Goal: Navigation & Orientation: Find specific page/section

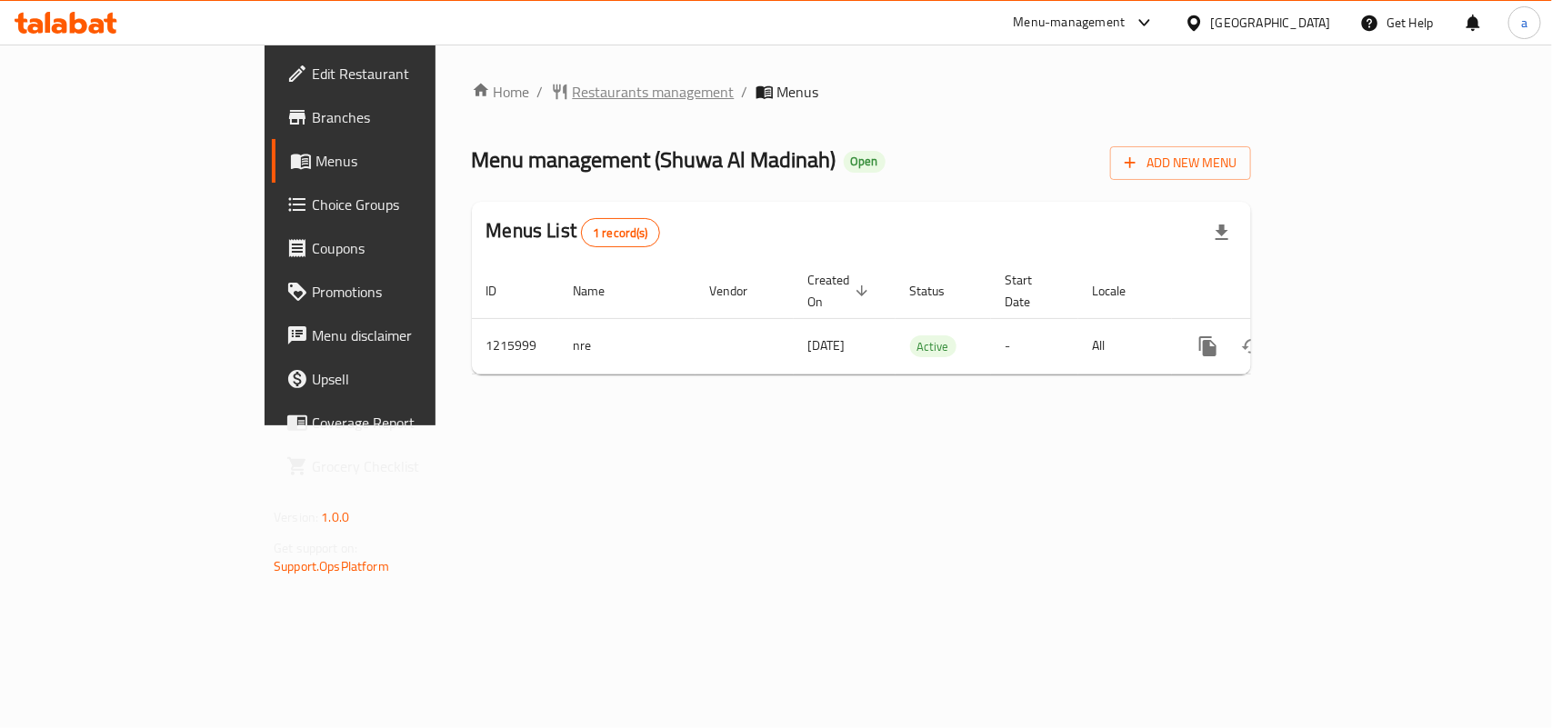
click at [573, 84] on span "Restaurants management" at bounding box center [654, 92] width 162 height 22
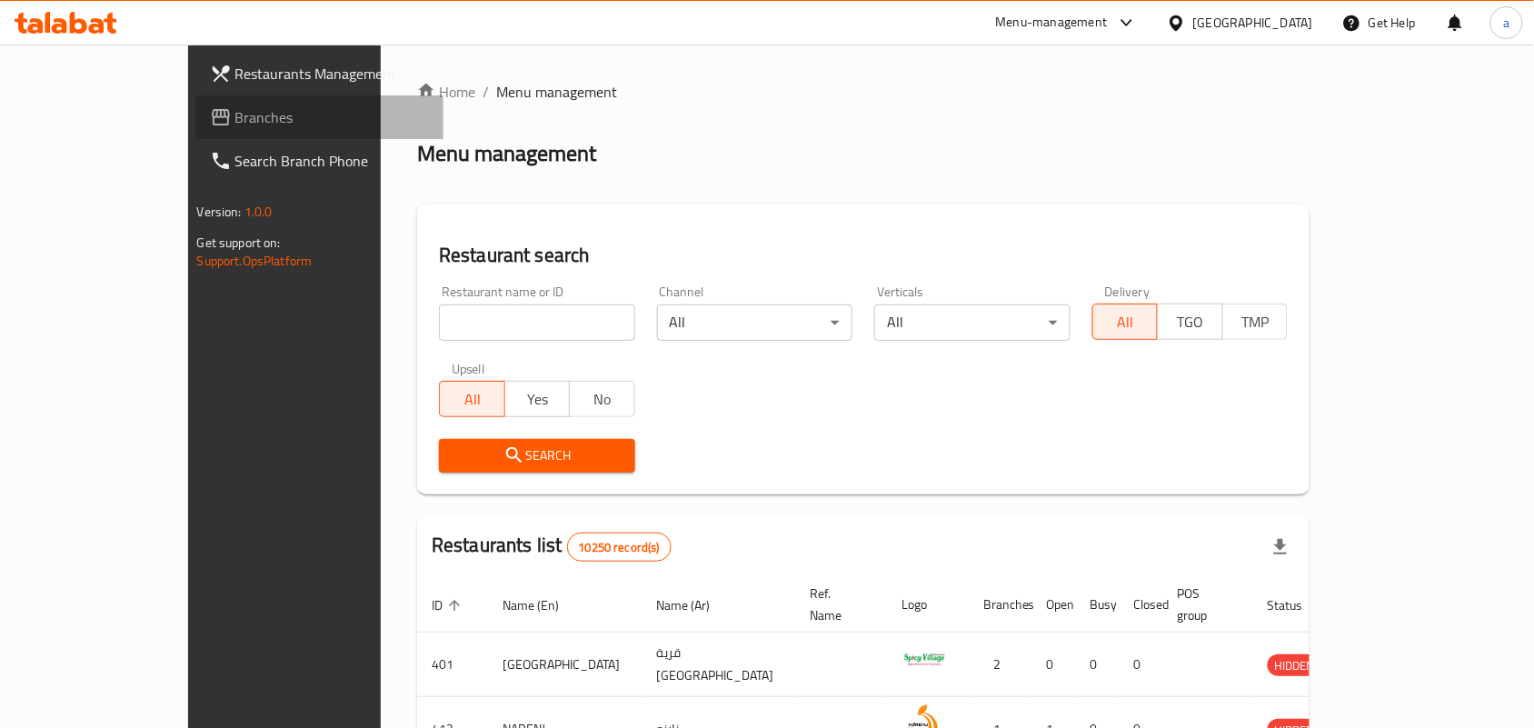
click at [235, 119] on span "Branches" at bounding box center [332, 117] width 195 height 22
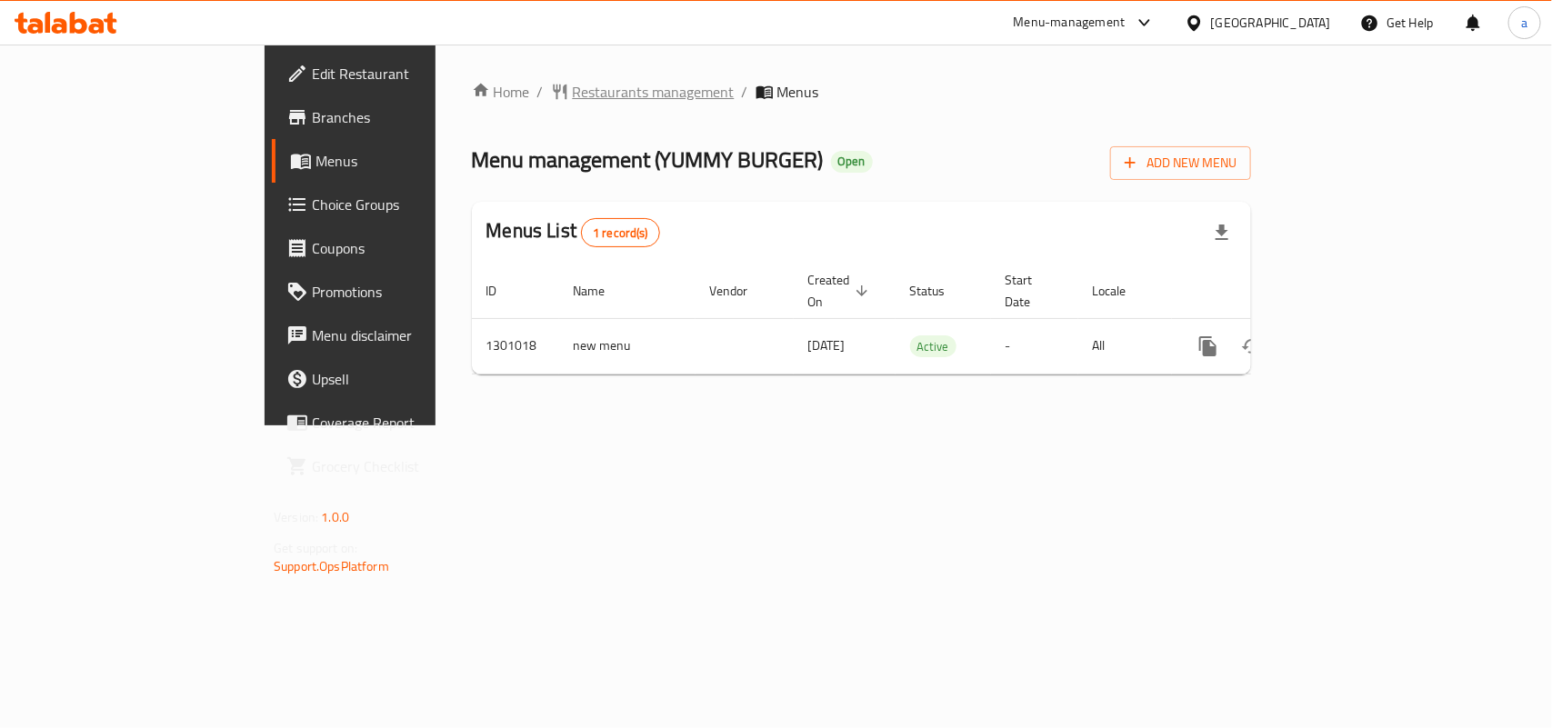
click at [573, 81] on span "Restaurants management" at bounding box center [654, 92] width 162 height 22
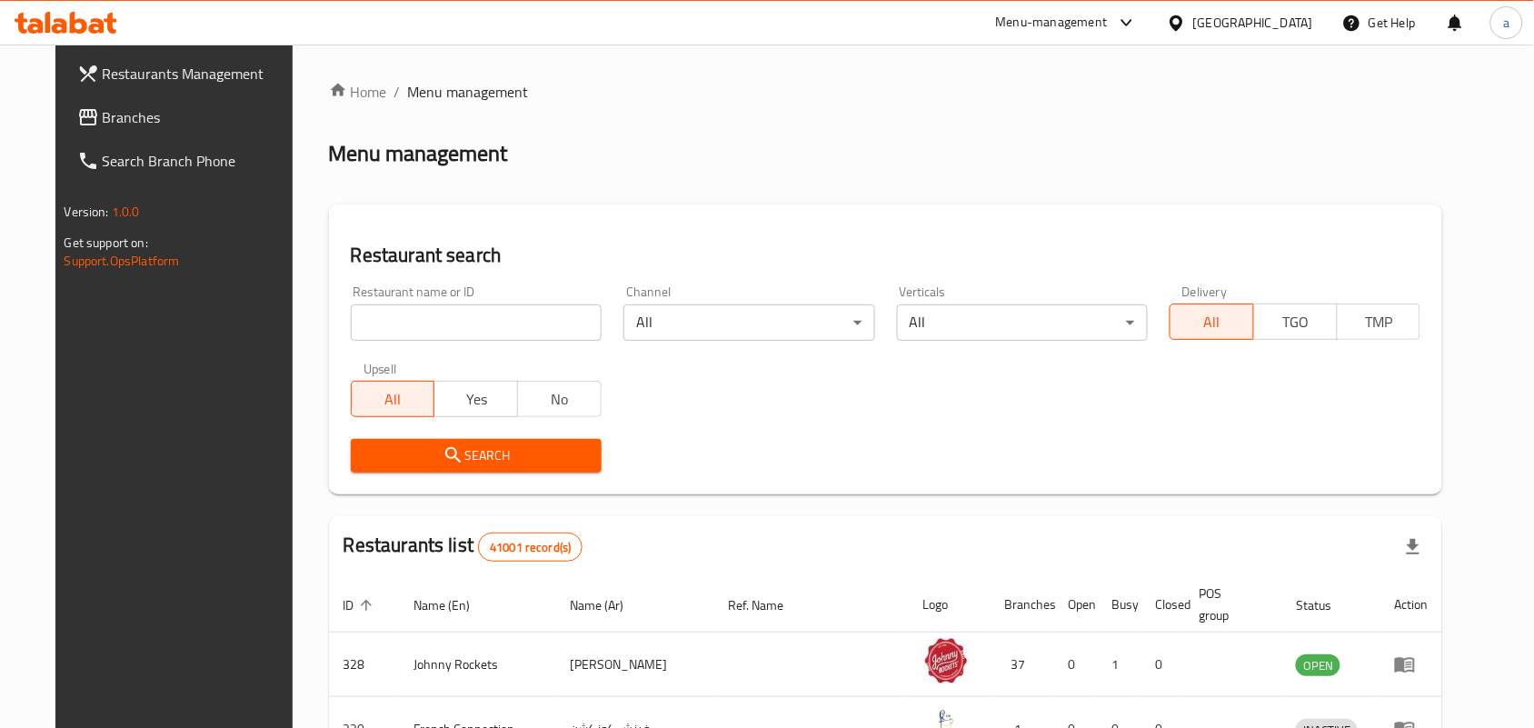
drag, startPoint x: 145, startPoint y: 111, endPoint x: 128, endPoint y: 125, distance: 22.0
click at [145, 111] on span "Branches" at bounding box center [200, 117] width 195 height 22
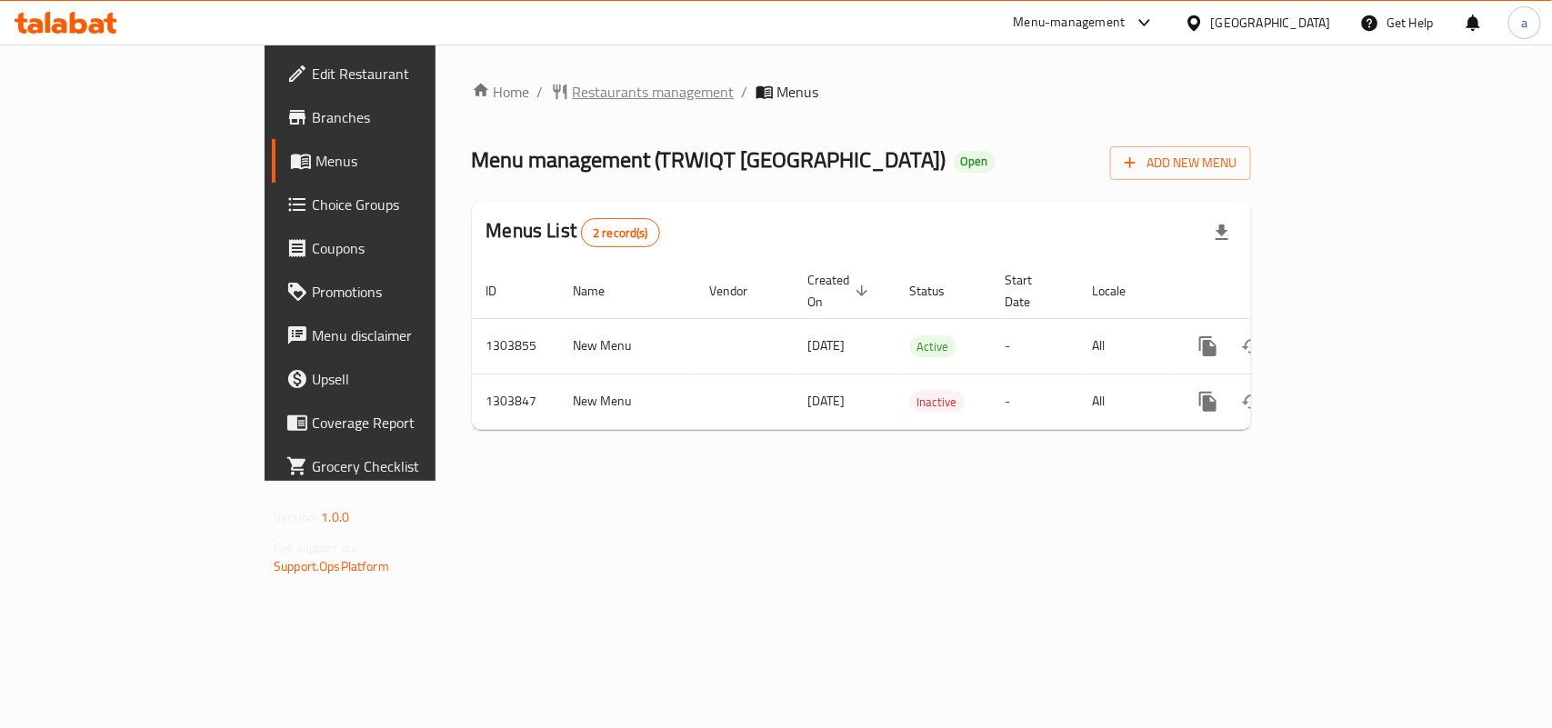
click at [573, 91] on span "Restaurants management" at bounding box center [654, 92] width 162 height 22
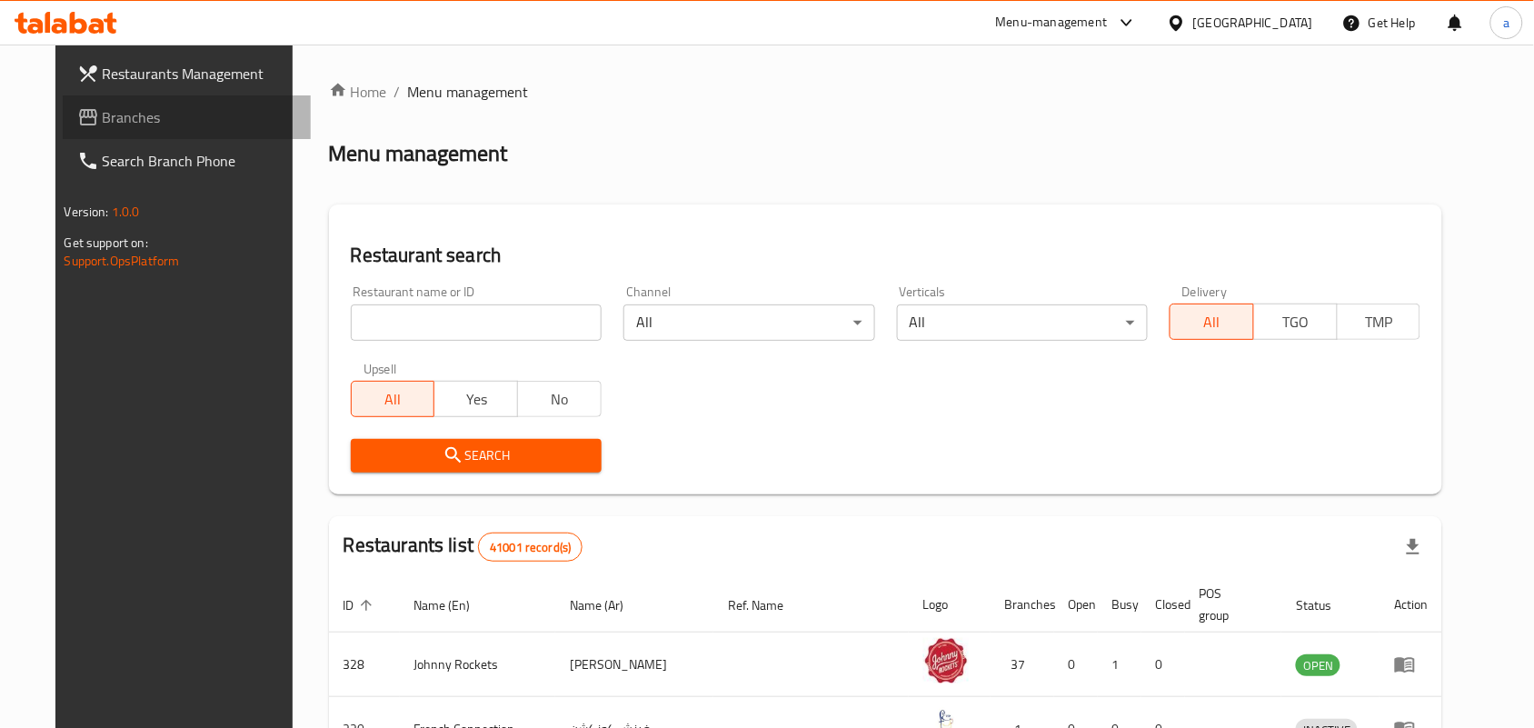
click at [133, 103] on link "Branches" at bounding box center [187, 117] width 249 height 44
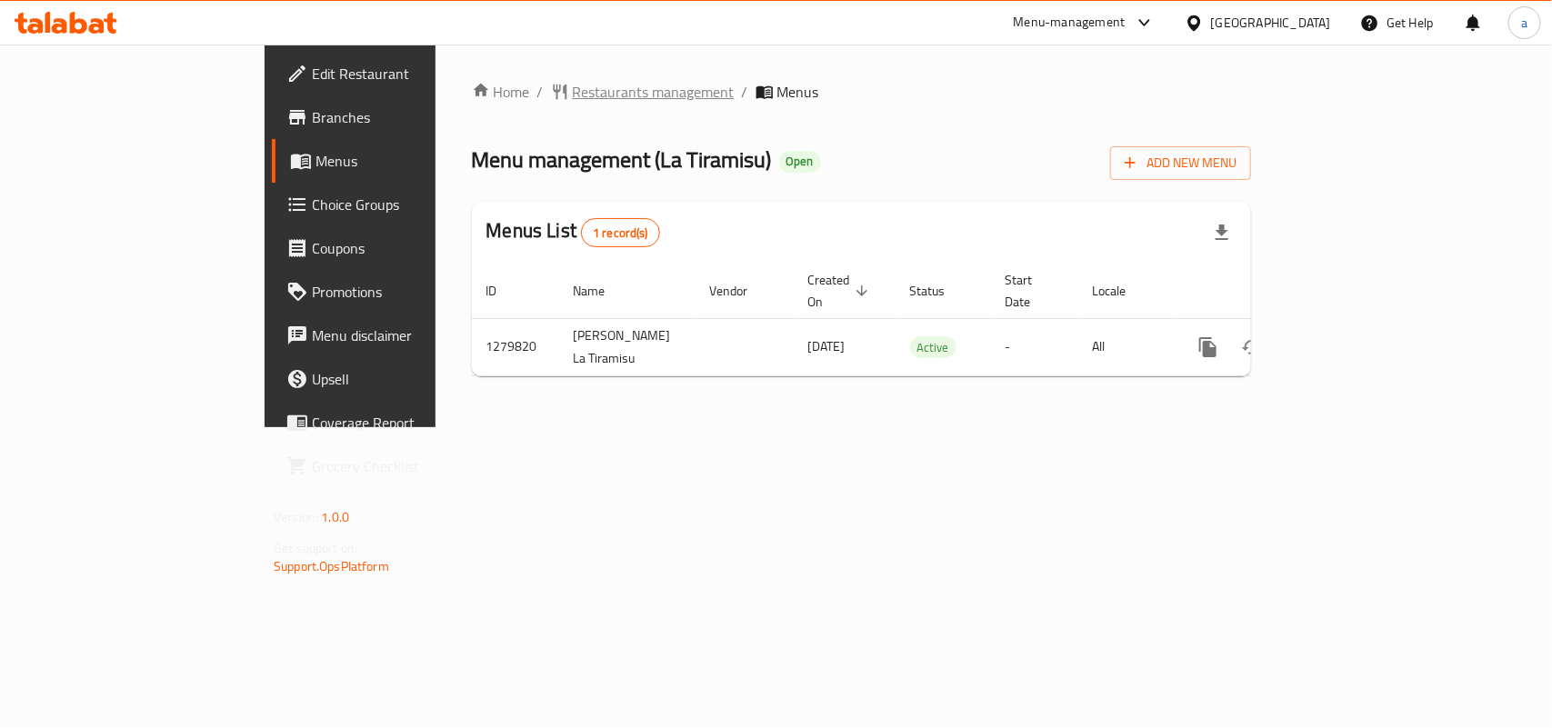
click at [573, 88] on span "Restaurants management" at bounding box center [654, 92] width 162 height 22
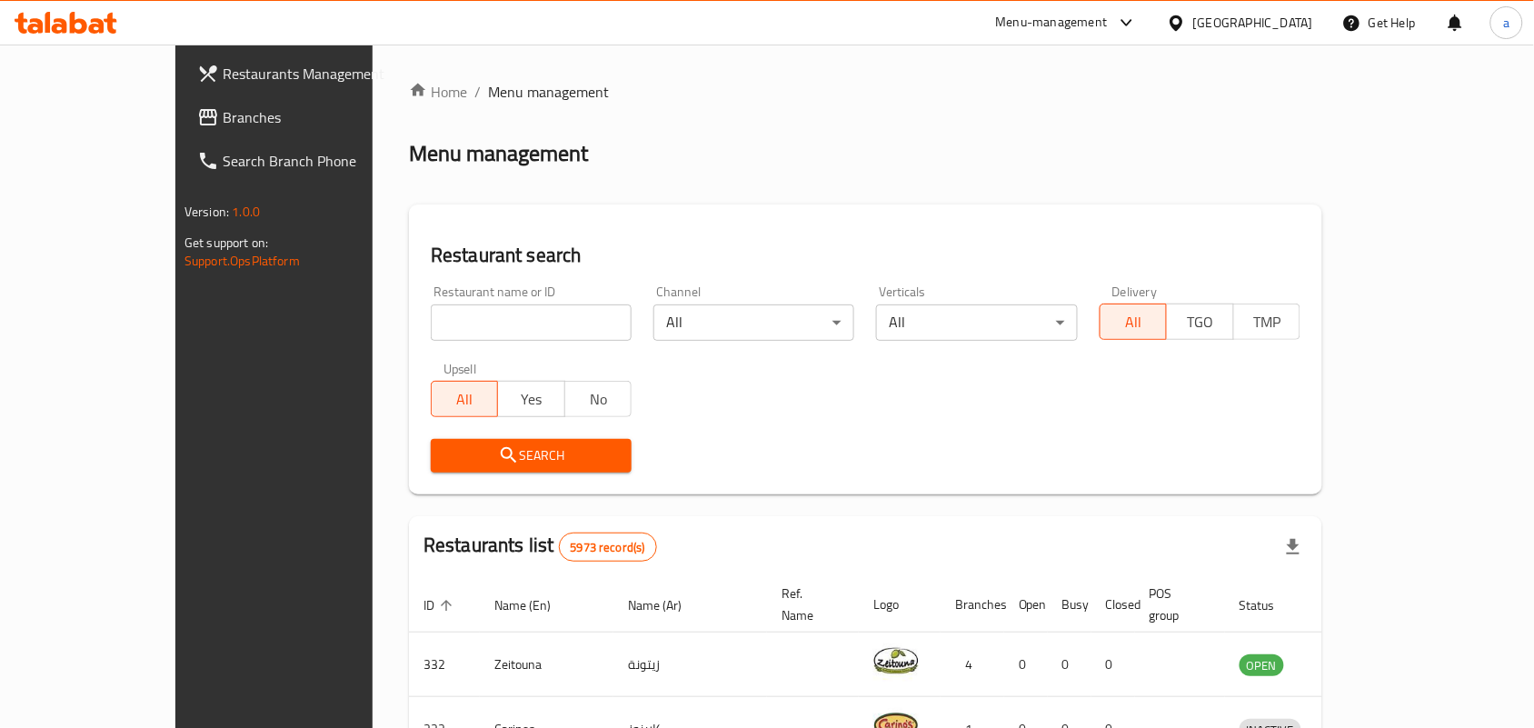
click at [223, 119] on span "Branches" at bounding box center [320, 117] width 195 height 22
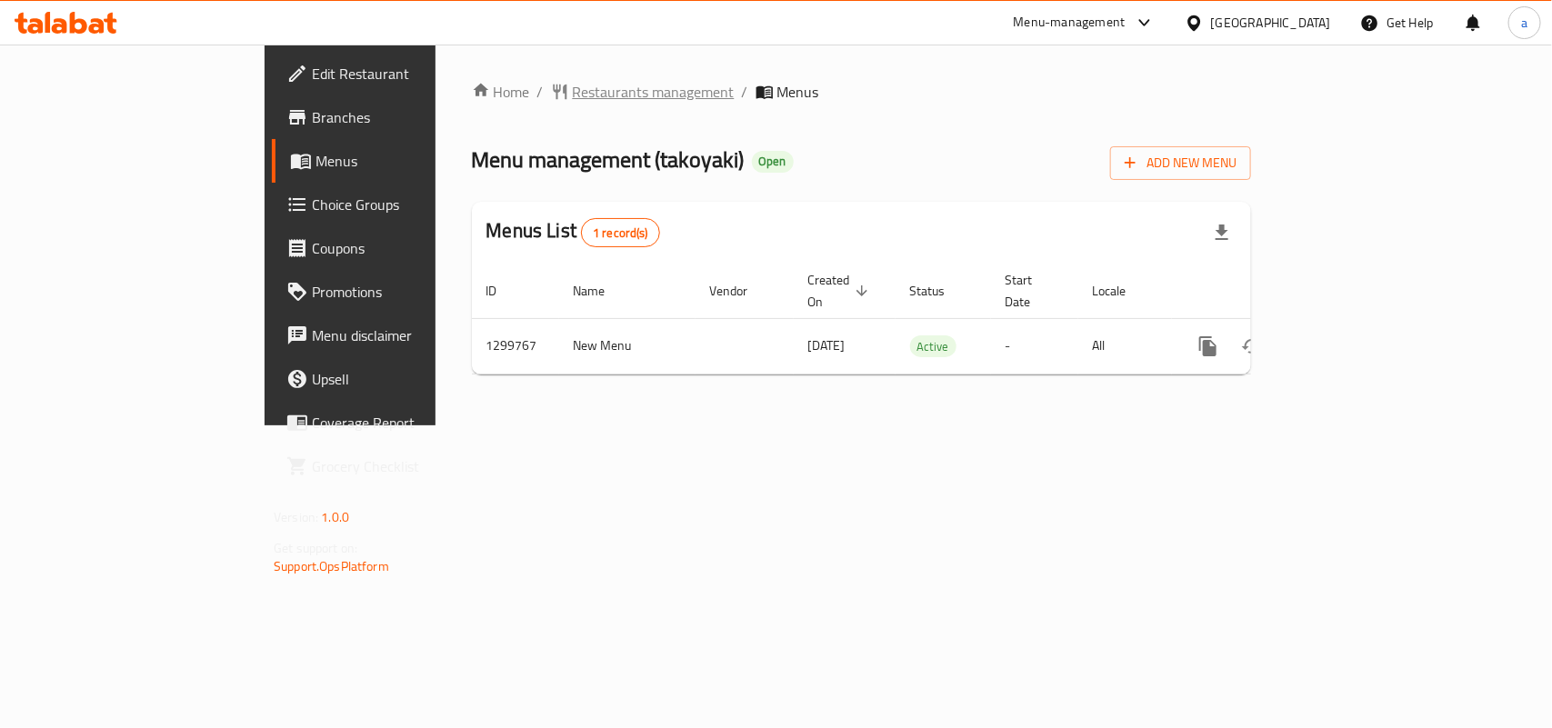
click at [573, 100] on span "Restaurants management" at bounding box center [654, 92] width 162 height 22
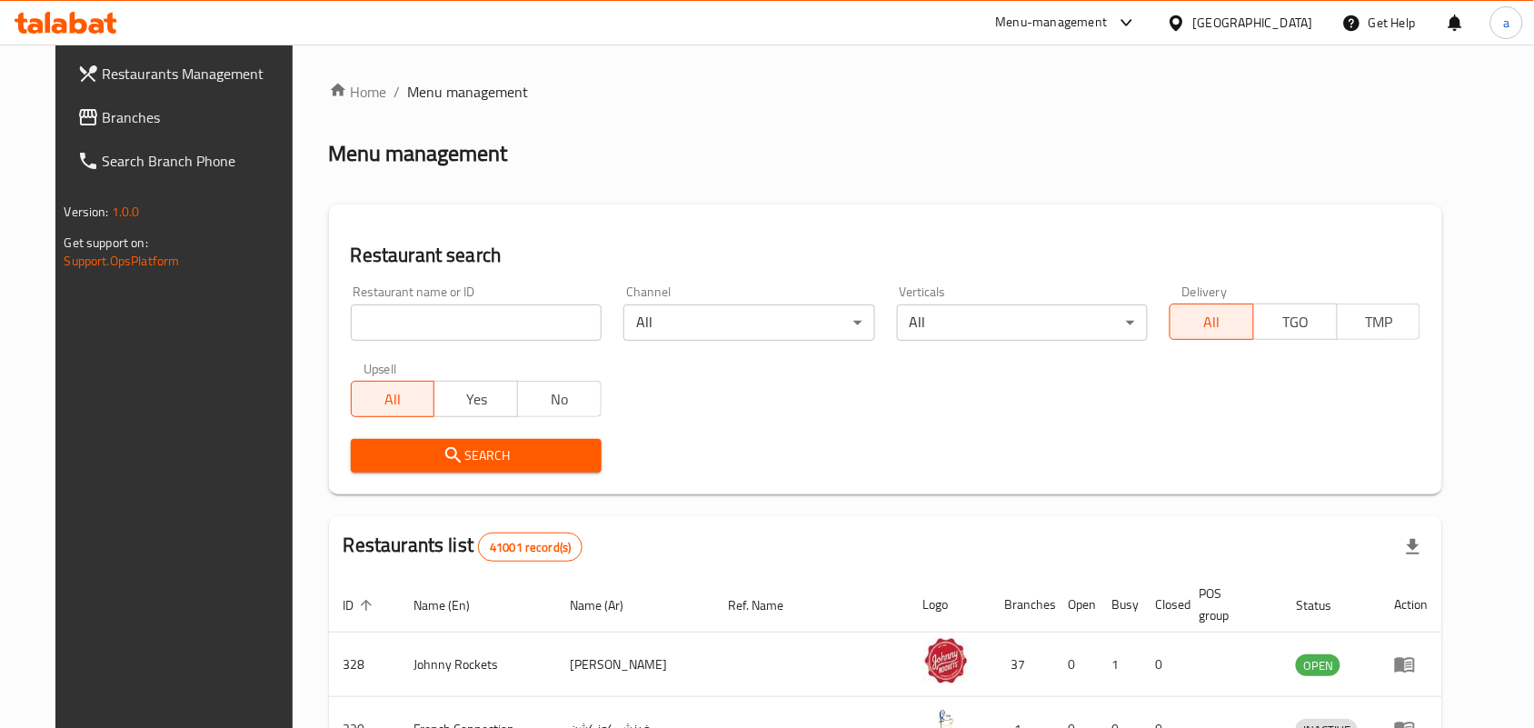
drag, startPoint x: 101, startPoint y: 109, endPoint x: 36, endPoint y: 152, distance: 77.4
click at [103, 109] on span "Branches" at bounding box center [200, 117] width 195 height 22
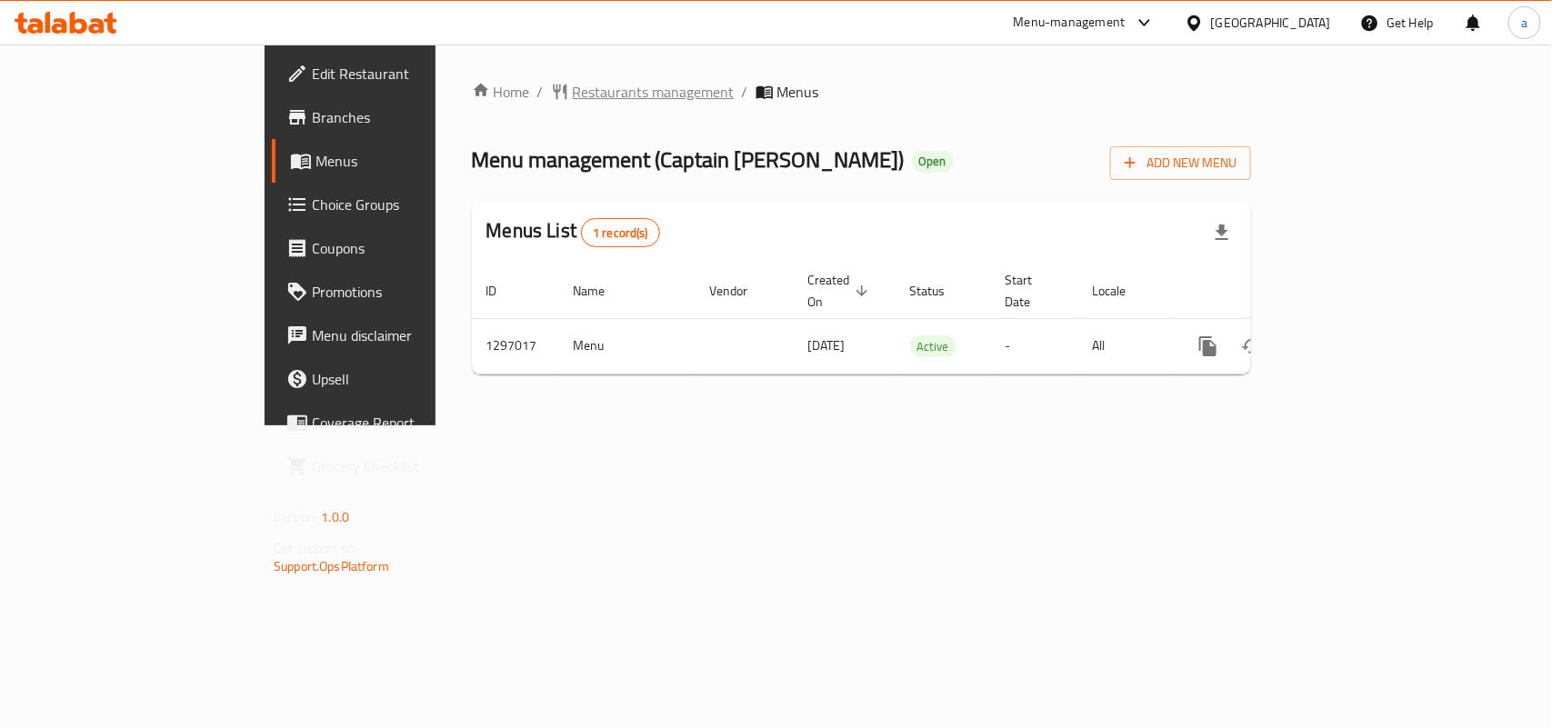
click at [573, 81] on span "Restaurants management" at bounding box center [654, 92] width 162 height 22
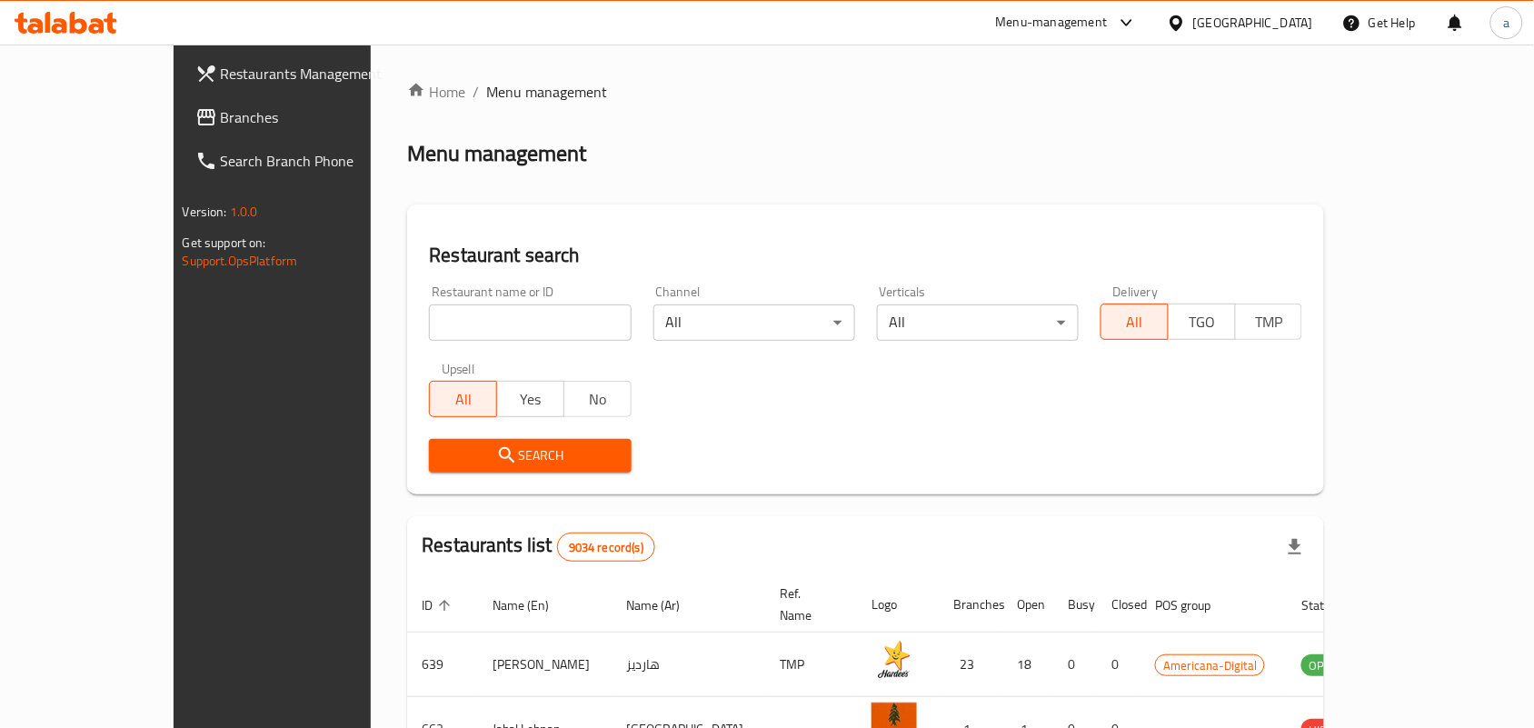
click at [221, 112] on span "Branches" at bounding box center [318, 117] width 195 height 22
